Goal: Information Seeking & Learning: Check status

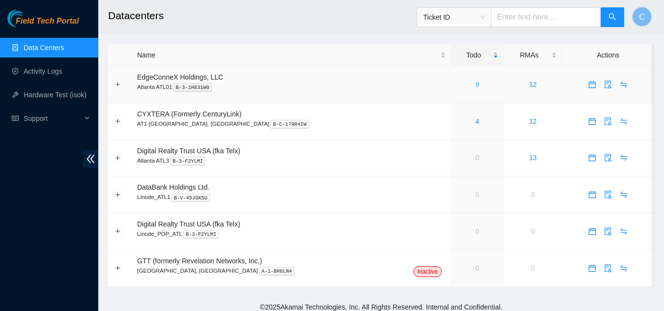
click at [475, 84] on link "8" at bounding box center [477, 85] width 4 height 8
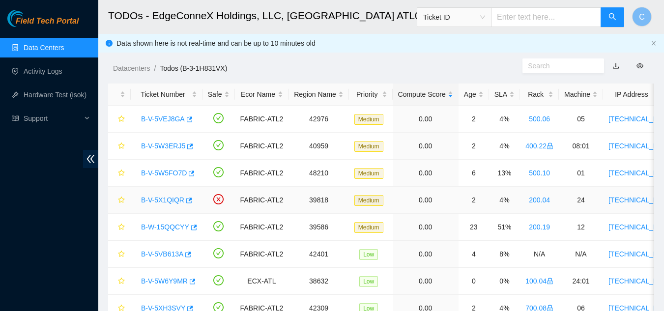
click at [161, 199] on link "B-V-5X1QIQR" at bounding box center [162, 200] width 43 height 8
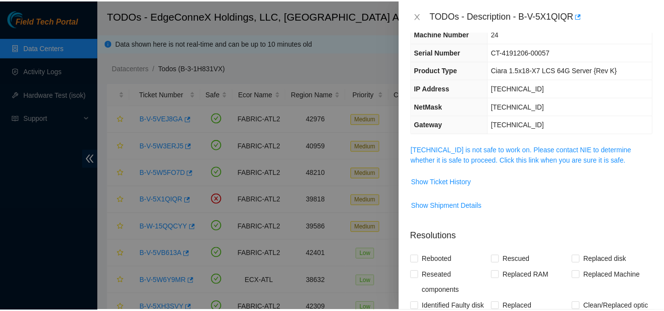
scroll to position [98, 0]
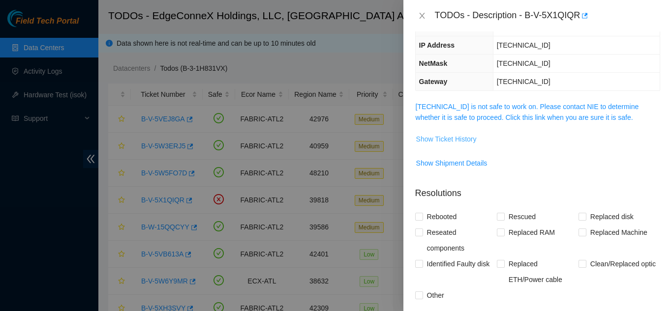
click at [428, 138] on span "Show Ticket History" at bounding box center [446, 139] width 60 height 11
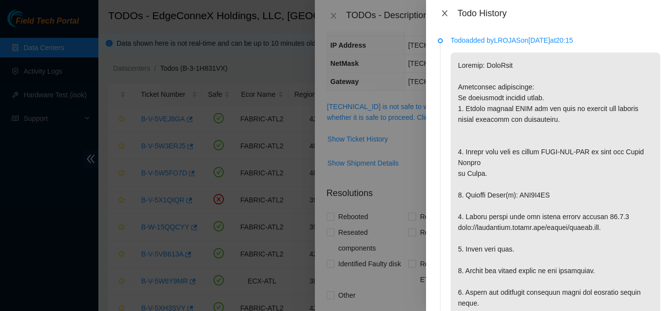
click at [447, 7] on div "Todo History" at bounding box center [549, 13] width 246 height 27
click at [443, 15] on icon "close" at bounding box center [444, 13] width 5 height 6
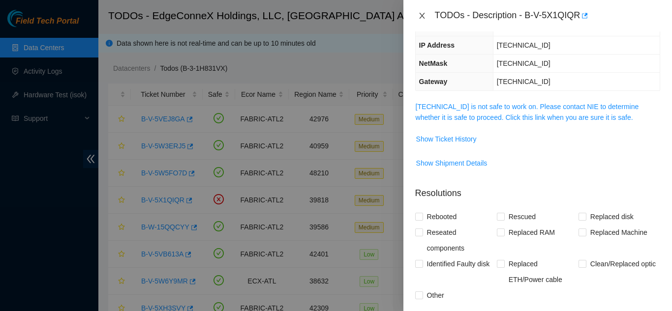
click at [422, 12] on icon "close" at bounding box center [422, 16] width 8 height 8
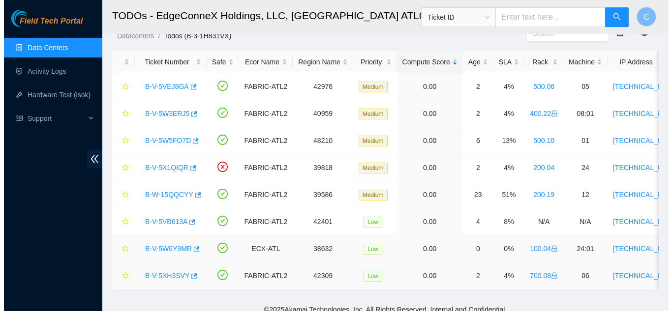
scroll to position [49, 0]
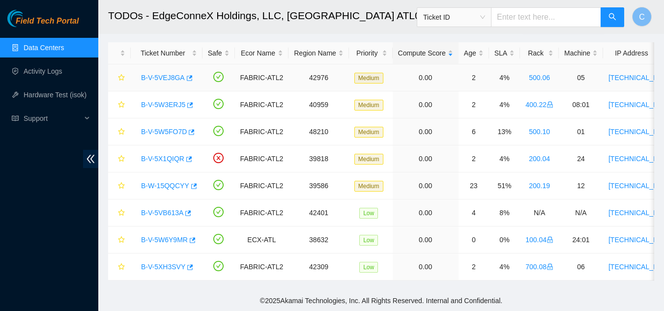
click at [156, 74] on link "B-V-5VEJ8GA" at bounding box center [163, 78] width 44 height 8
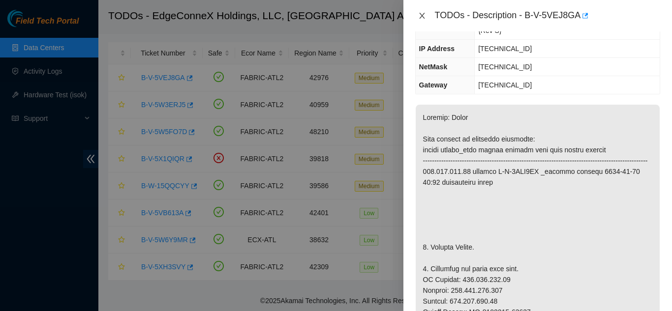
click at [420, 15] on icon "close" at bounding box center [422, 16] width 8 height 8
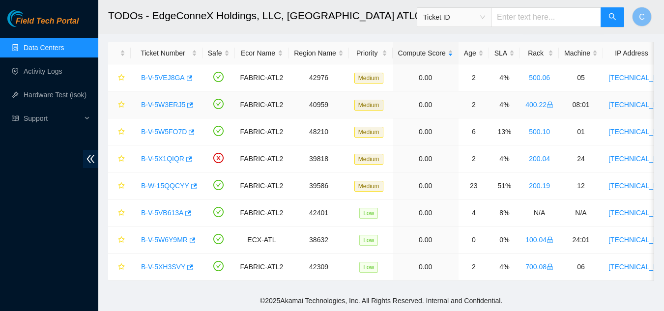
click at [174, 101] on link "B-V-5W3ERJ5" at bounding box center [163, 105] width 44 height 8
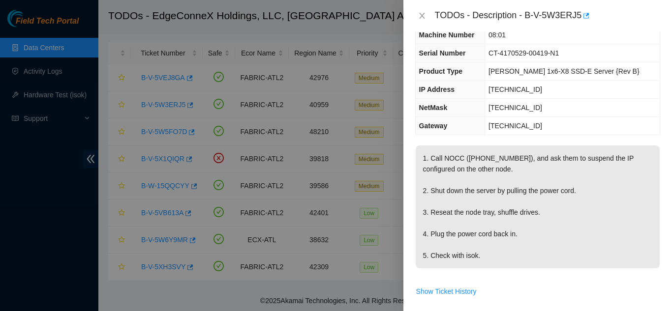
scroll to position [0, 0]
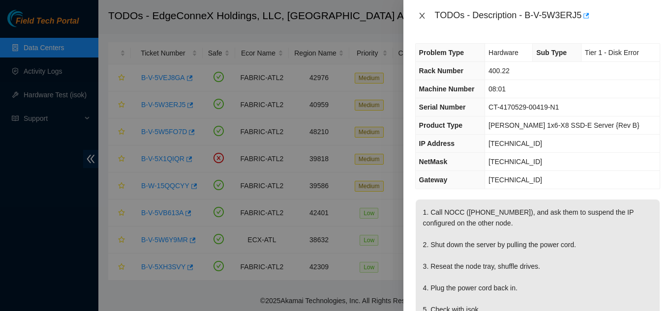
click at [423, 17] on icon "close" at bounding box center [422, 16] width 8 height 8
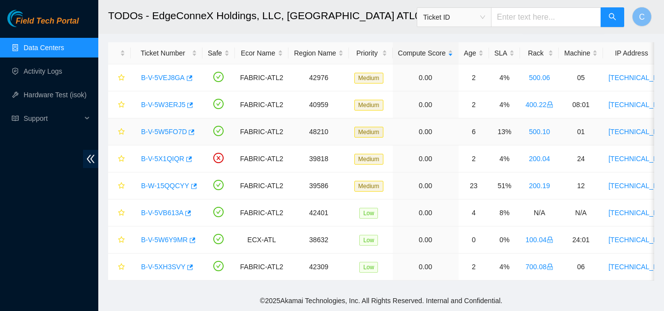
click at [181, 128] on link "B-V-5W5FO7D" at bounding box center [164, 132] width 46 height 8
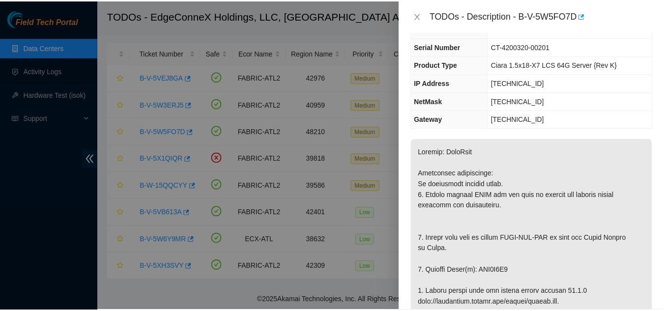
scroll to position [98, 0]
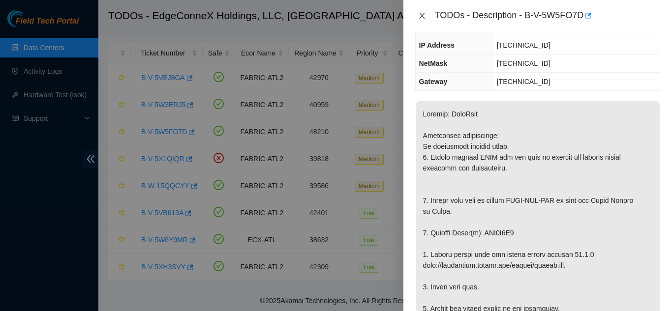
click at [418, 15] on icon "close" at bounding box center [422, 16] width 8 height 8
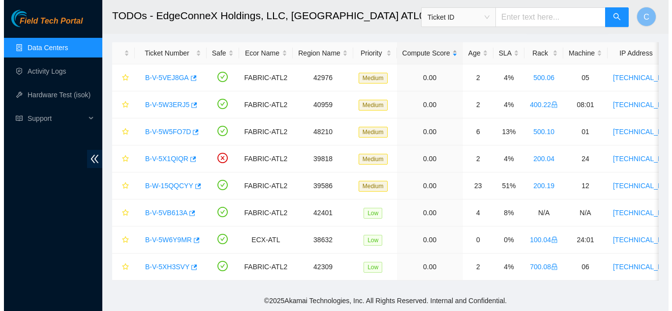
scroll to position [131, 0]
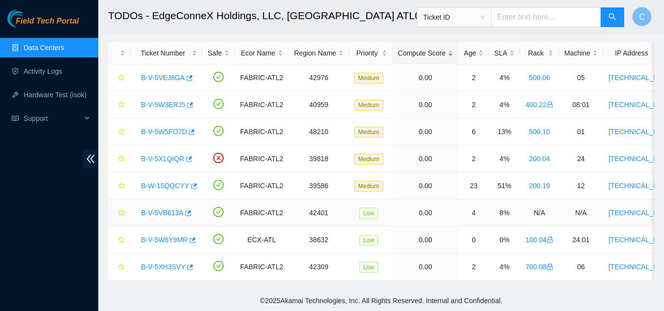
click at [169, 209] on link "B-V-5VB613A" at bounding box center [162, 213] width 42 height 8
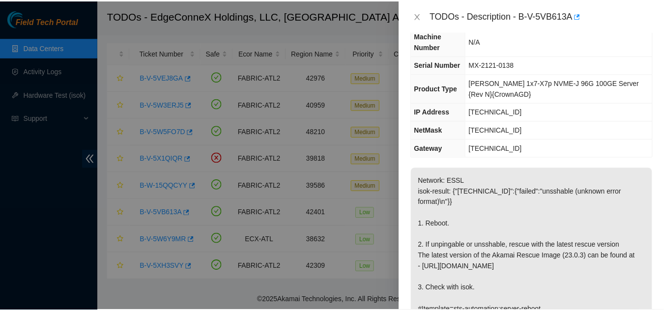
scroll to position [148, 0]
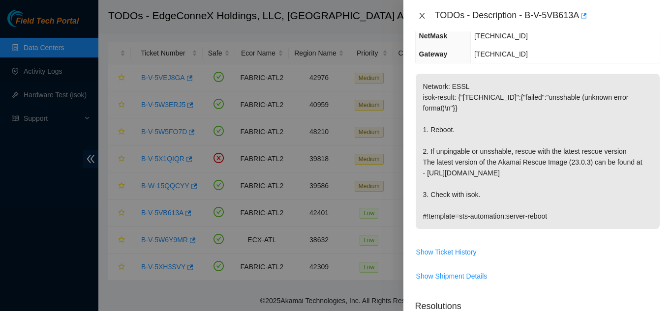
click at [419, 18] on icon "close" at bounding box center [422, 16] width 8 height 8
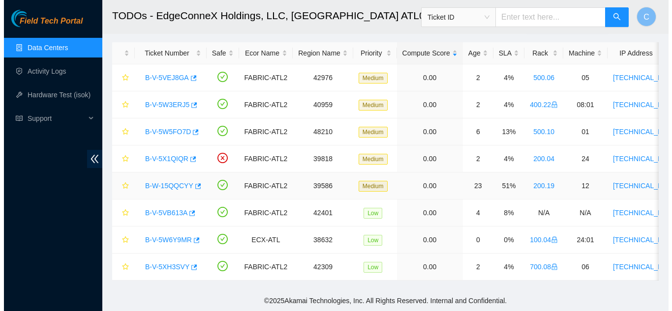
scroll to position [158, 0]
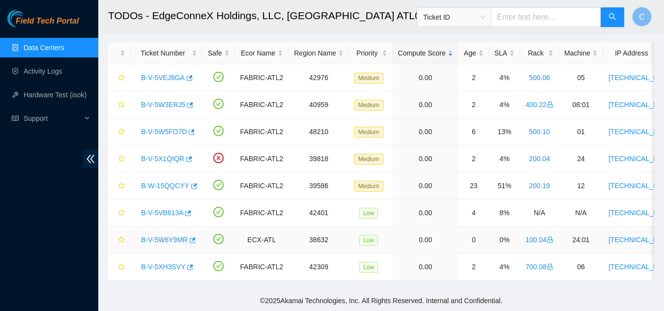
click at [171, 236] on link "B-V-5W6Y9MR" at bounding box center [164, 240] width 47 height 8
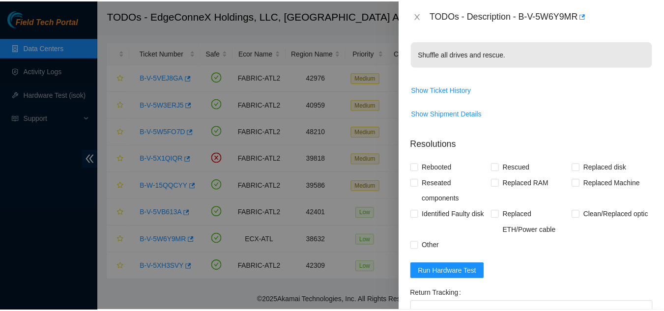
scroll to position [126, 0]
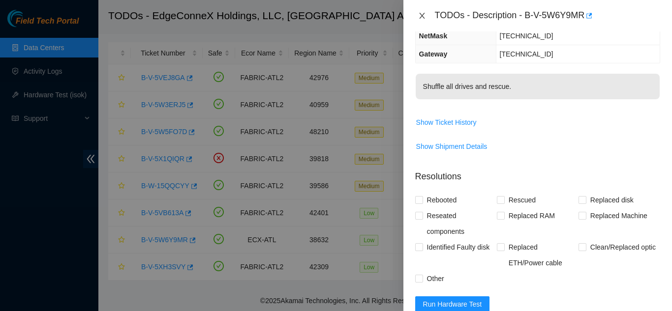
click at [420, 18] on icon "close" at bounding box center [422, 16] width 8 height 8
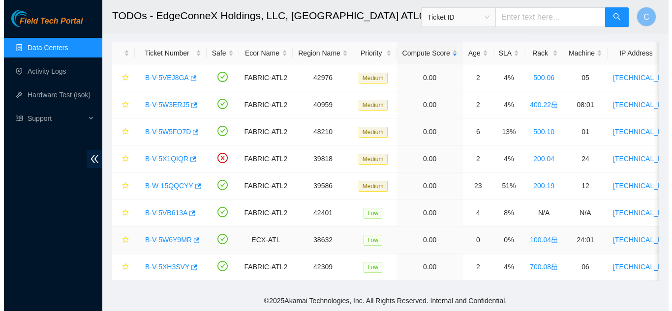
scroll to position [158, 0]
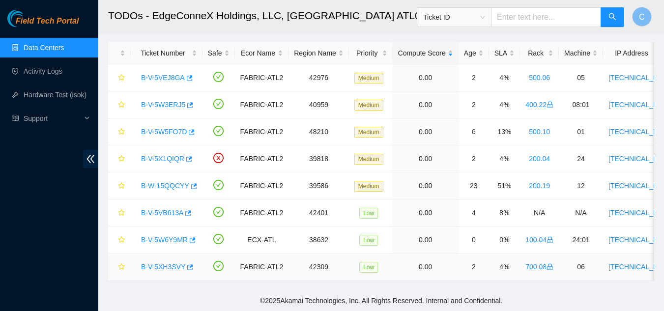
click at [157, 263] on link "B-V-5XH3SVY" at bounding box center [163, 267] width 44 height 8
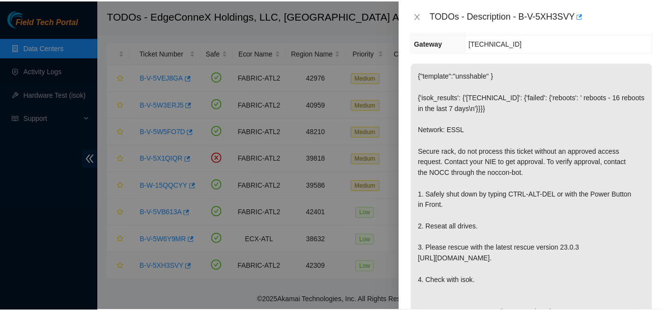
scroll to position [148, 0]
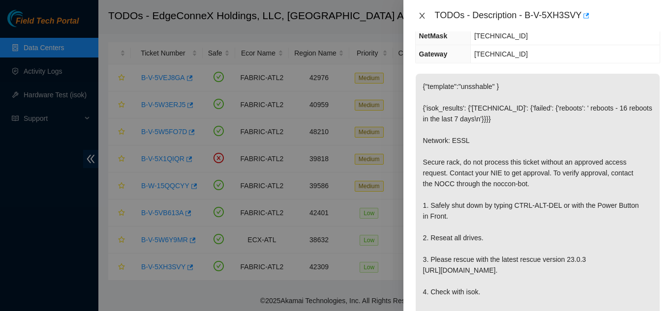
click at [418, 13] on icon "close" at bounding box center [422, 16] width 8 height 8
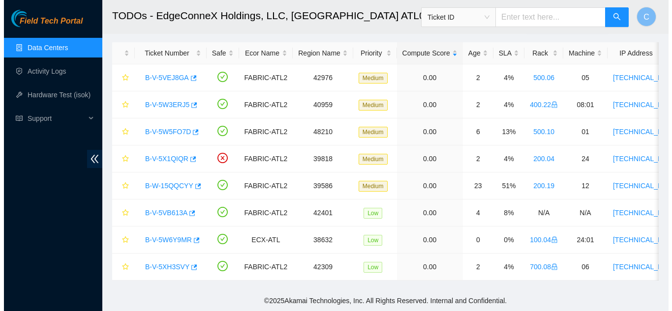
scroll to position [158, 0]
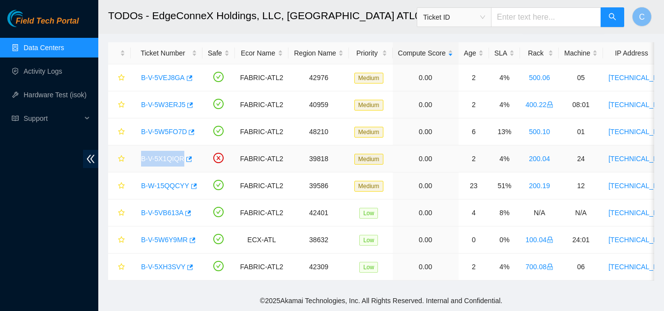
drag, startPoint x: 130, startPoint y: 151, endPoint x: 170, endPoint y: 148, distance: 39.9
click at [180, 148] on tr "B-V-5X1QIQR FABRIC-ATL2 39818 Medium 0.00 2 4% 200.04 24 23.42.149.27 CT-419120…" at bounding box center [552, 159] width 889 height 27
drag, startPoint x: 168, startPoint y: 148, endPoint x: 124, endPoint y: 167, distance: 47.8
click at [124, 173] on td at bounding box center [119, 186] width 23 height 27
drag, startPoint x: 137, startPoint y: 150, endPoint x: 181, endPoint y: 152, distance: 44.3
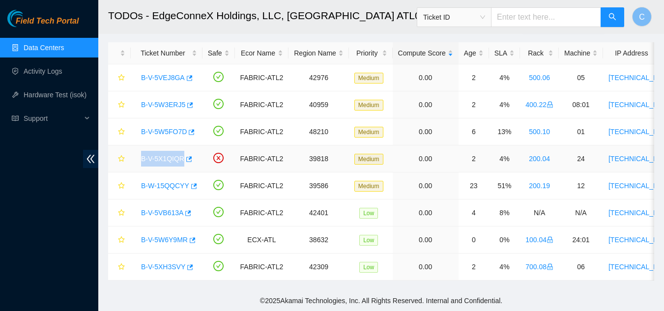
click at [181, 152] on td "B-V-5X1QIQR" at bounding box center [167, 159] width 72 height 27
copy link "B-V-5X1QIQR"
click at [102, 234] on main "TODOs - EdgeConneX Holdings, LLC, Atlanta ATL01 Ticket ID C Data shown here is …" at bounding box center [381, 125] width 566 height 332
click at [174, 236] on link "B-V-5W6Y9MR" at bounding box center [164, 240] width 47 height 8
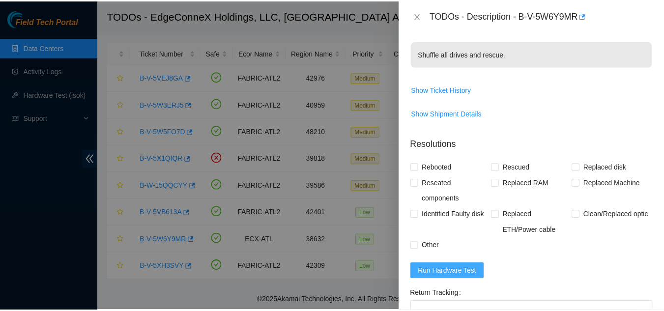
scroll to position [126, 0]
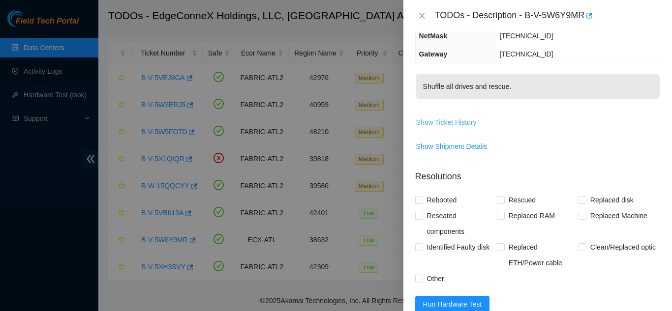
click at [449, 124] on span "Show Ticket History" at bounding box center [446, 122] width 60 height 11
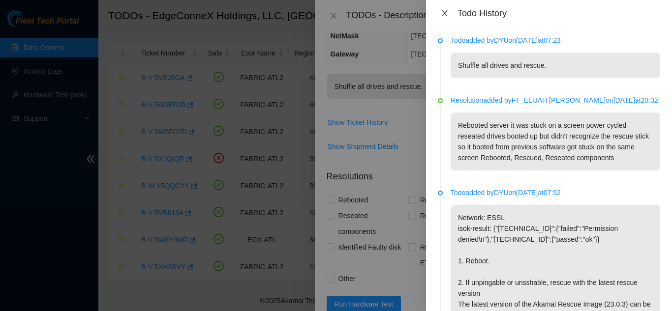
click at [450, 14] on button "Close" at bounding box center [445, 13] width 14 height 9
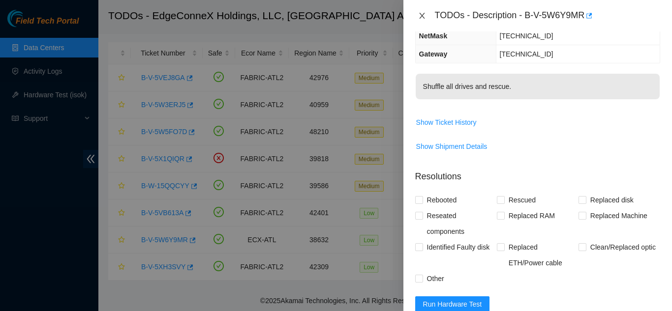
click at [425, 18] on icon "close" at bounding box center [422, 16] width 8 height 8
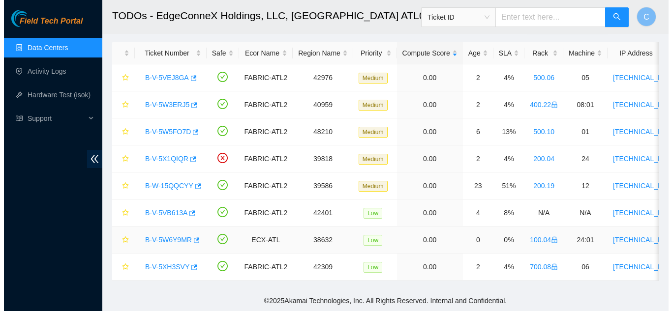
scroll to position [158, 0]
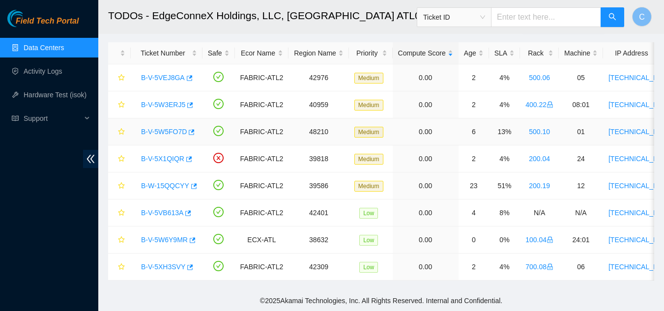
click at [177, 128] on link "B-V-5W5FO7D" at bounding box center [164, 132] width 46 height 8
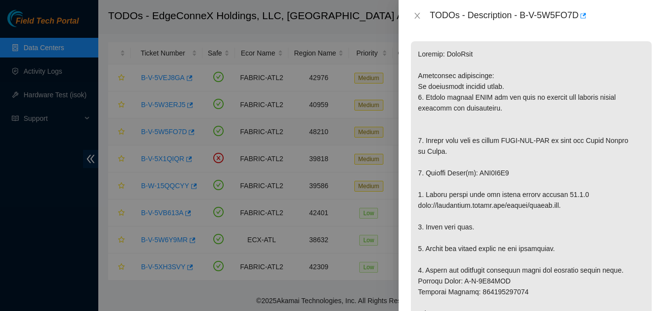
scroll to position [126, 0]
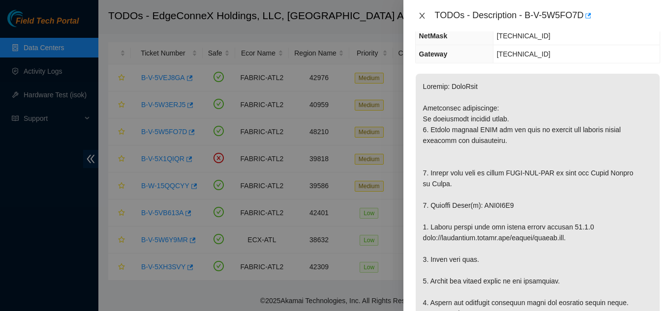
click at [423, 14] on icon "close" at bounding box center [421, 16] width 5 height 6
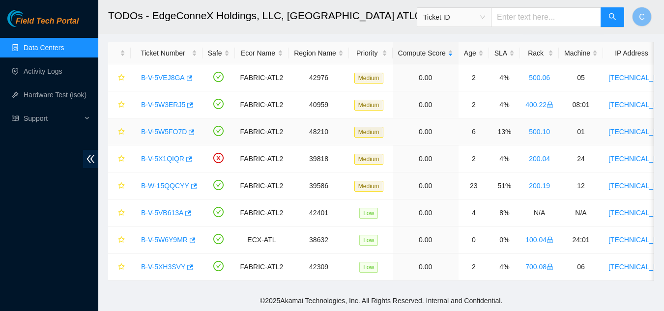
scroll to position [158, 0]
click at [93, 151] on span "double-left" at bounding box center [90, 159] width 15 height 18
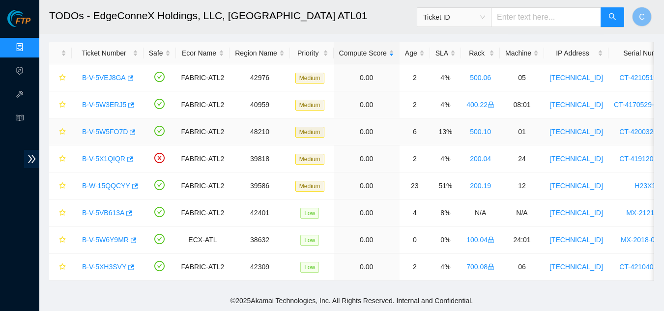
scroll to position [0, 0]
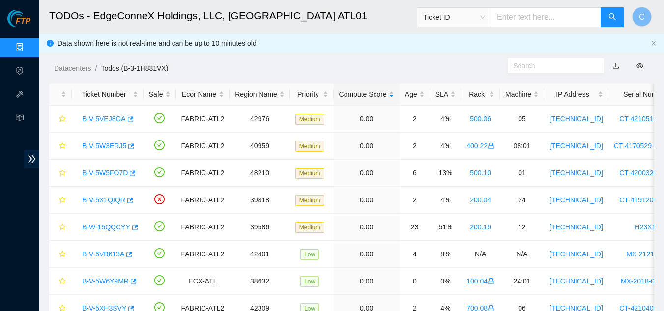
click at [29, 52] on link "Data Centers" at bounding box center [49, 48] width 40 height 8
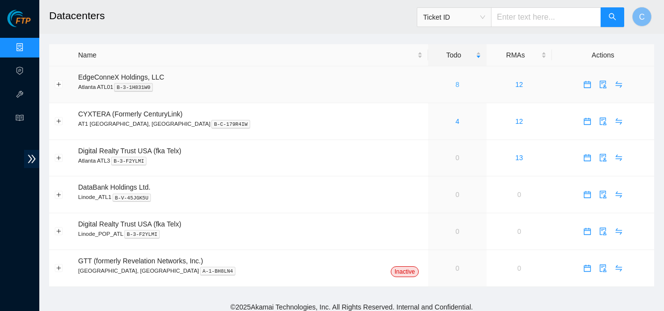
click at [456, 88] on link "8" at bounding box center [458, 85] width 4 height 8
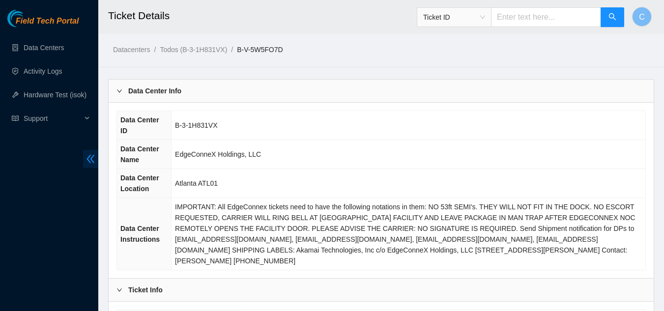
click at [97, 161] on span "double-left" at bounding box center [90, 159] width 15 height 18
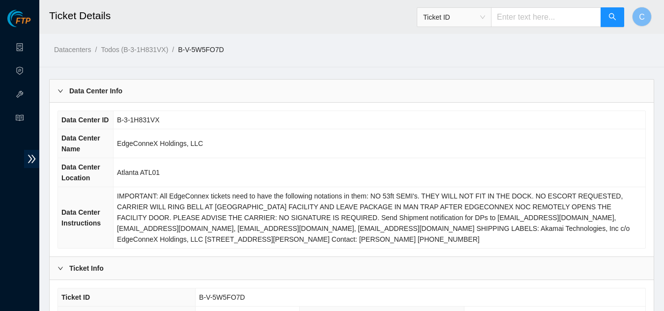
click at [129, 95] on div "Data Center Info" at bounding box center [352, 91] width 604 height 23
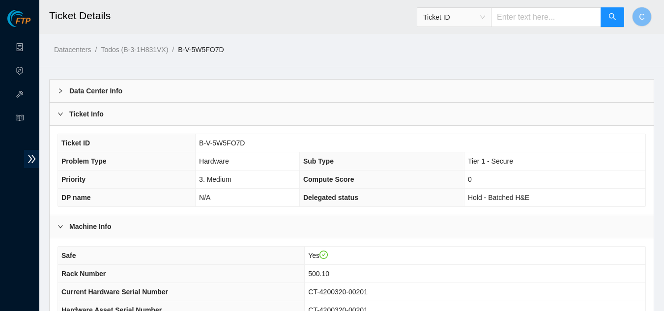
click at [131, 111] on div "Ticket Info" at bounding box center [352, 114] width 604 height 23
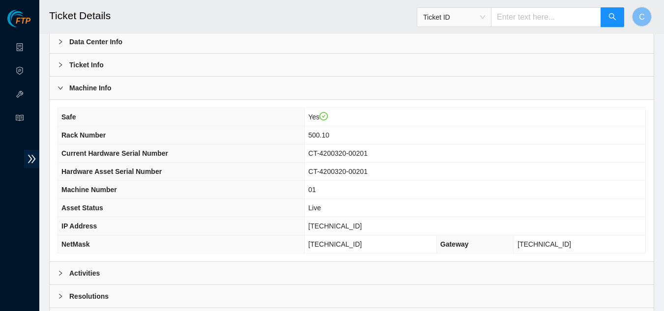
scroll to position [98, 0]
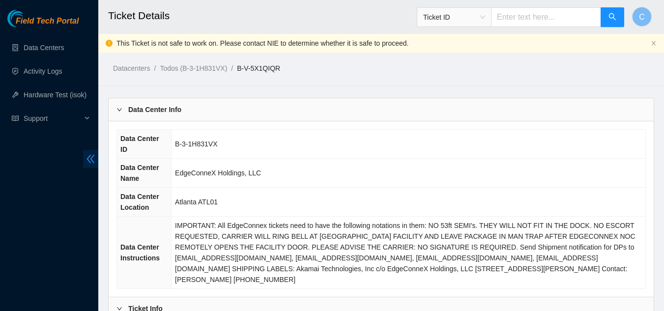
click at [94, 158] on span "double-left" at bounding box center [90, 159] width 15 height 18
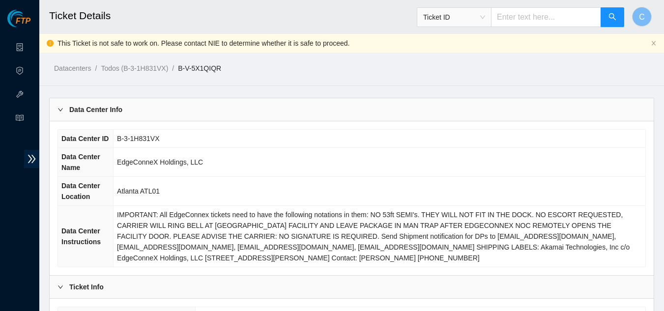
click at [114, 117] on div "Data Center Info" at bounding box center [352, 109] width 604 height 23
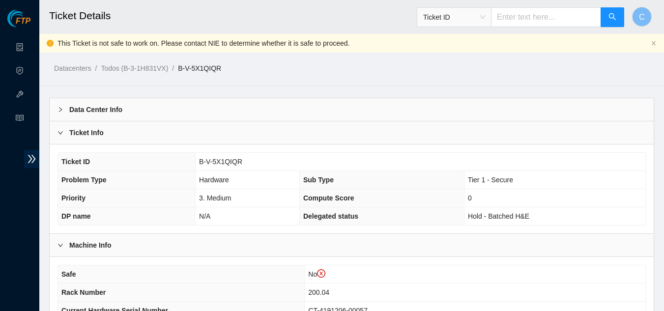
click at [115, 135] on div "Ticket Info" at bounding box center [352, 132] width 604 height 23
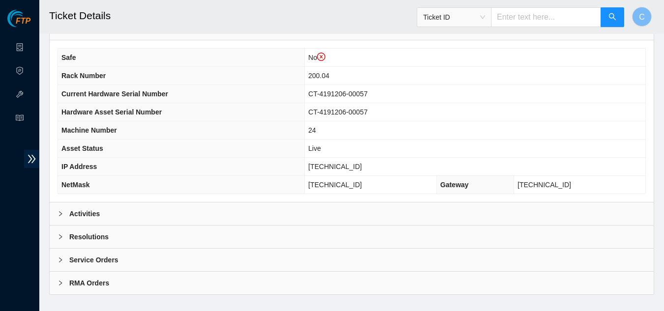
scroll to position [142, 0]
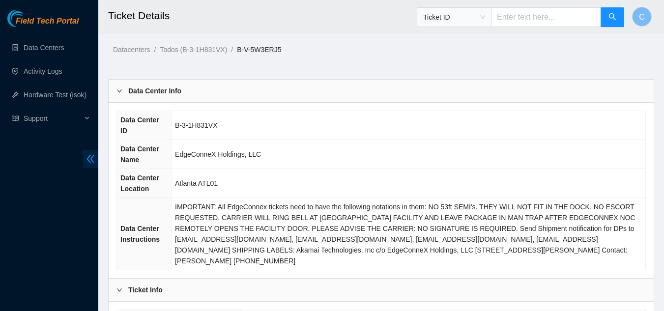
click at [89, 155] on icon "double-left" at bounding box center [91, 159] width 10 height 10
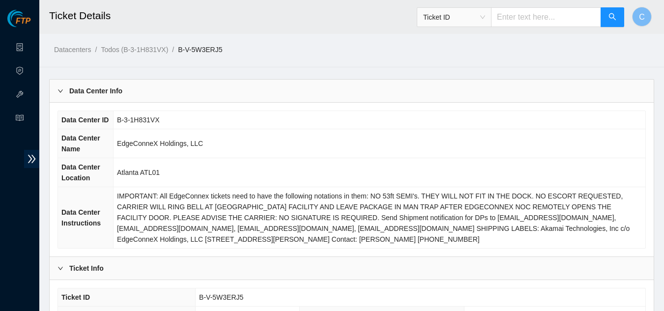
click at [120, 94] on b "Data Center Info" at bounding box center [95, 91] width 53 height 11
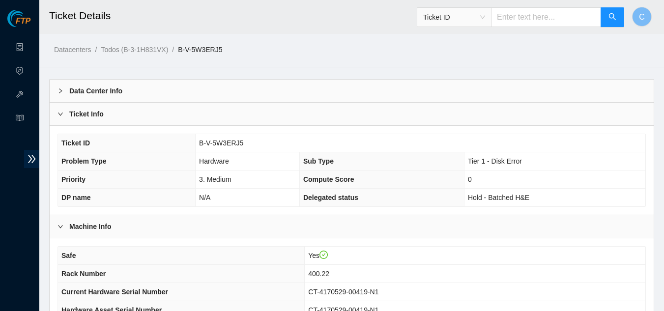
click at [120, 117] on div "Ticket Info" at bounding box center [352, 114] width 604 height 23
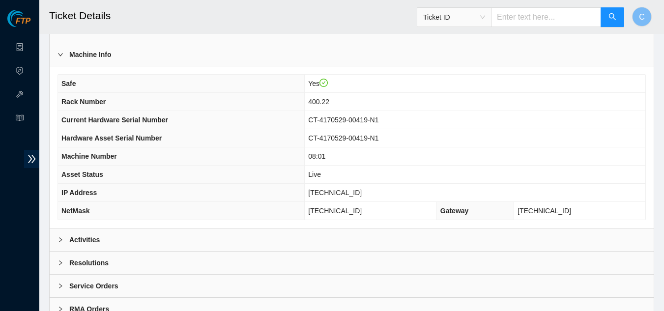
scroll to position [98, 0]
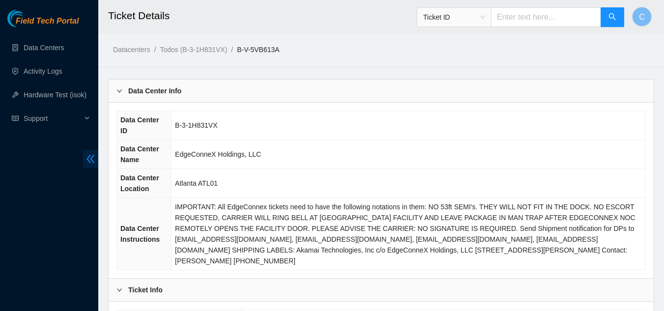
click at [89, 157] on icon "double-left" at bounding box center [91, 159] width 8 height 8
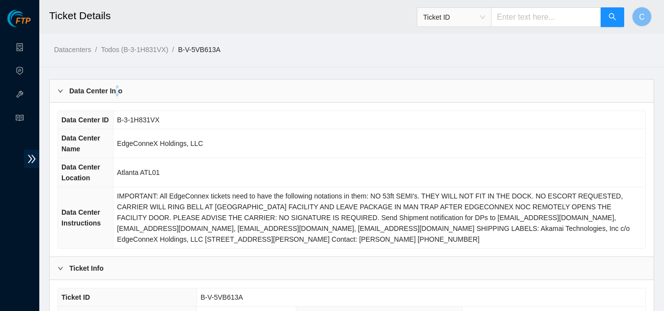
click at [121, 99] on div "Data Center Info" at bounding box center [352, 91] width 604 height 23
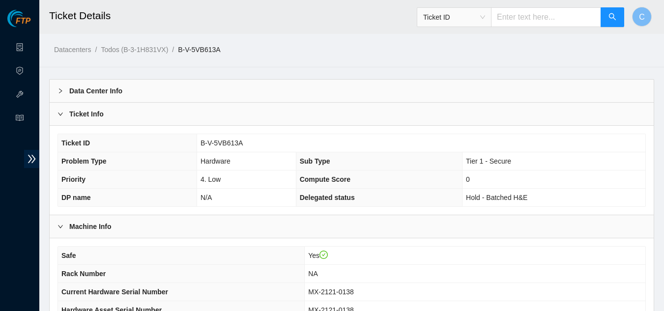
click at [114, 116] on div "Ticket Info" at bounding box center [352, 114] width 604 height 23
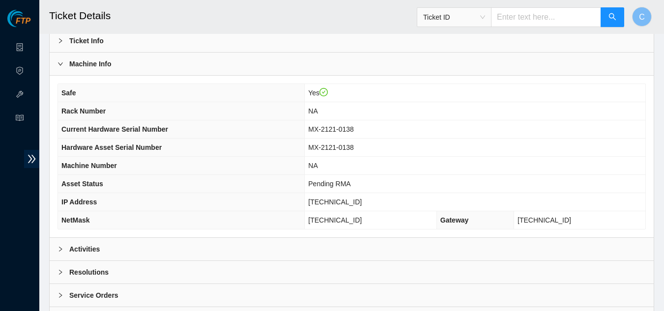
scroll to position [98, 0]
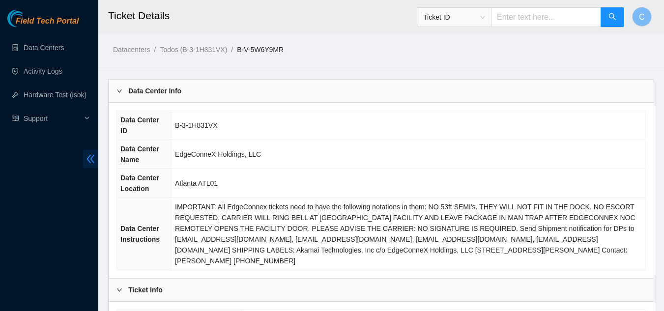
click at [91, 156] on icon "double-left" at bounding box center [91, 159] width 10 height 10
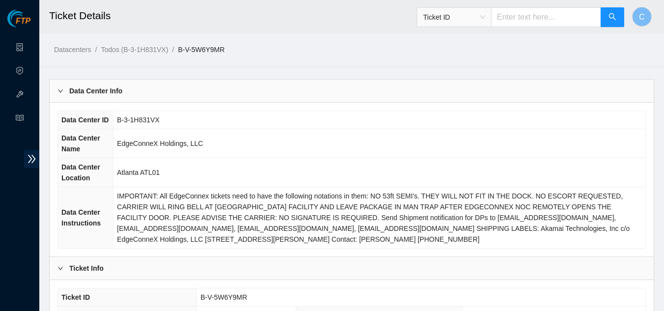
click at [136, 93] on div "Data Center Info" at bounding box center [352, 91] width 604 height 23
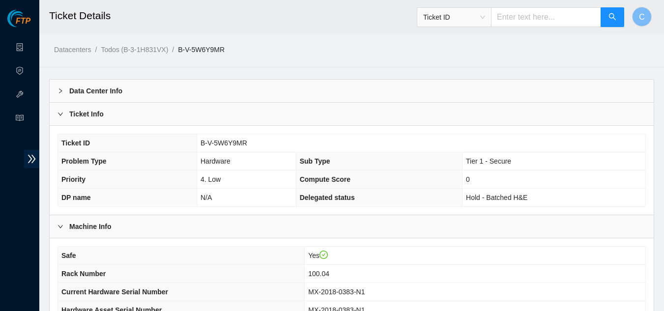
click at [140, 122] on div "Ticket Info" at bounding box center [352, 114] width 604 height 23
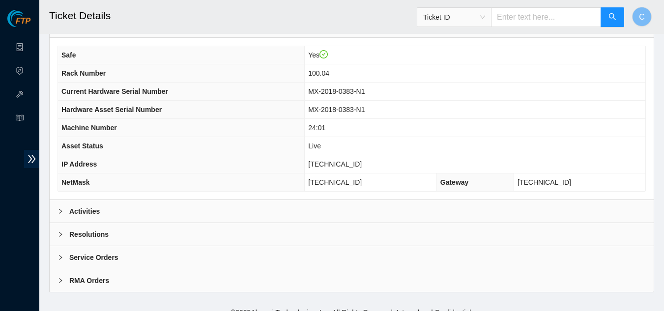
scroll to position [123, 0]
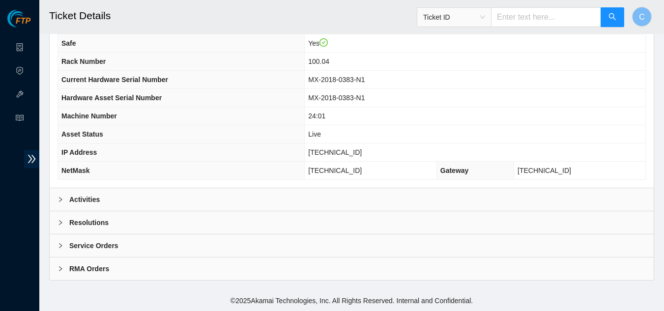
click at [70, 198] on b "Activities" at bounding box center [84, 199] width 30 height 11
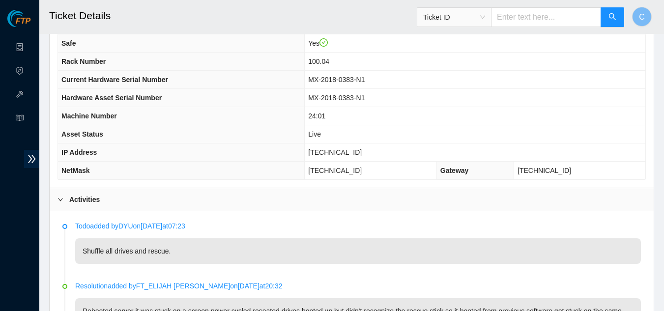
click at [130, 199] on div "Activities" at bounding box center [352, 199] width 604 height 23
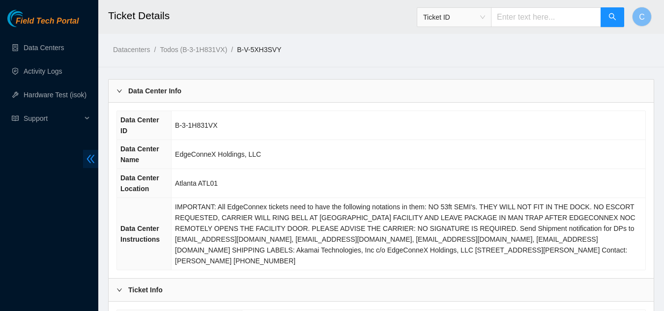
click at [95, 158] on icon "double-left" at bounding box center [91, 159] width 10 height 10
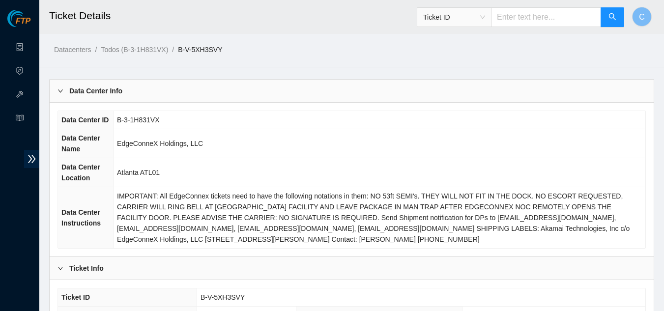
click at [122, 93] on b "Data Center Info" at bounding box center [95, 91] width 53 height 11
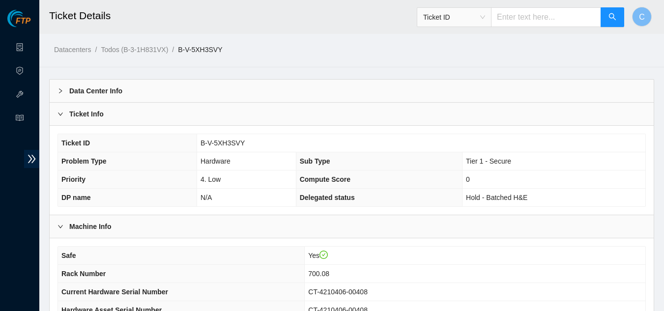
click at [121, 124] on div "Ticket Info" at bounding box center [352, 114] width 604 height 23
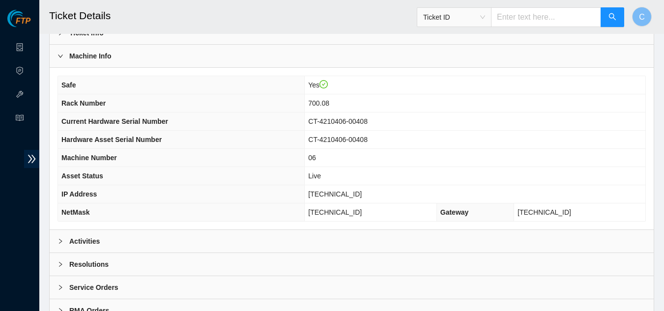
scroll to position [98, 0]
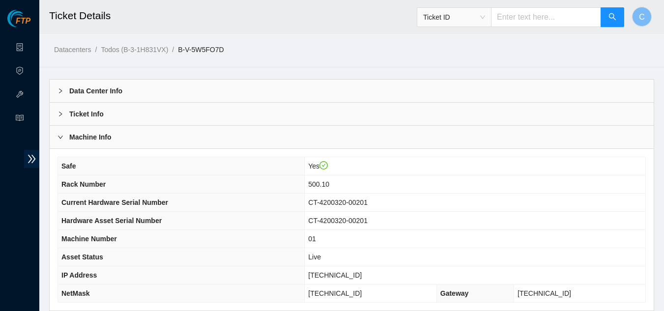
scroll to position [98, 0]
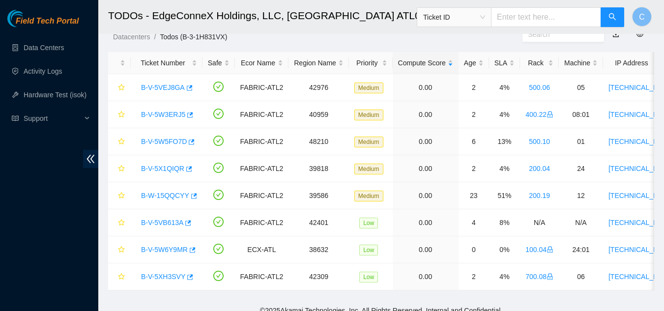
scroll to position [49, 0]
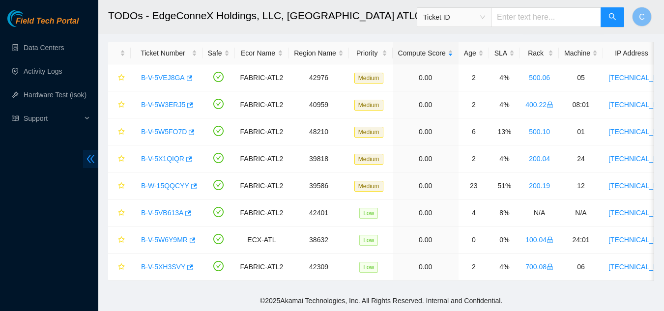
click at [88, 156] on icon "double-left" at bounding box center [91, 159] width 10 height 10
